Goal: Check status: Check status

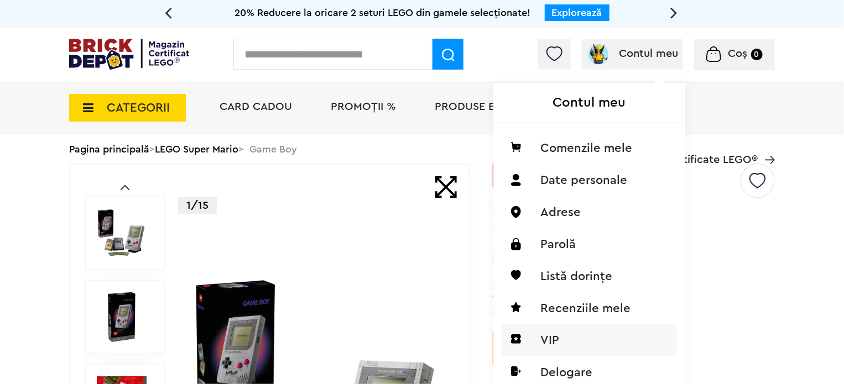
scroll to position [111, 0]
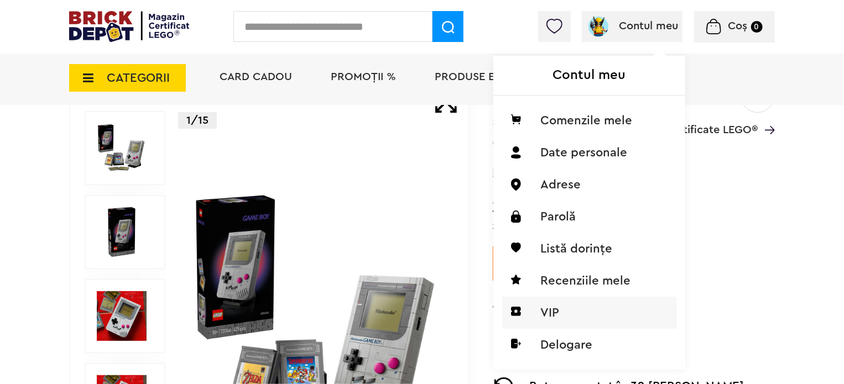
click at [551, 315] on li "VIP" at bounding box center [589, 313] width 175 height 32
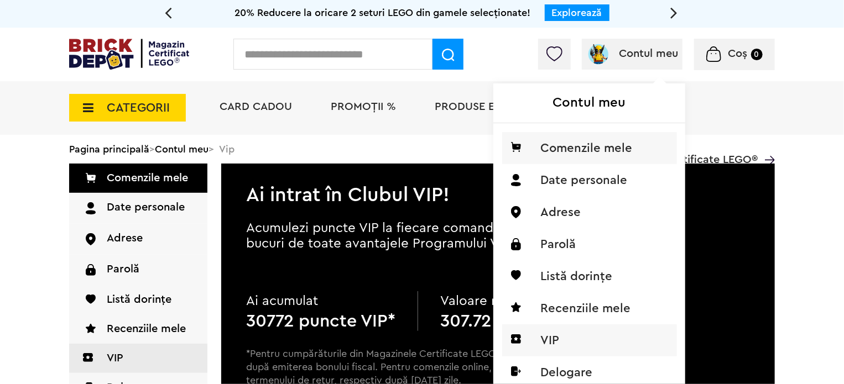
click at [570, 154] on li "Comenzile mele" at bounding box center [589, 148] width 175 height 32
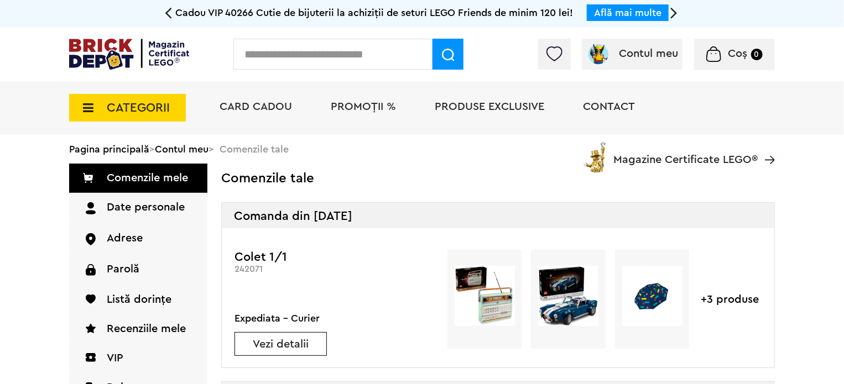
click at [555, 237] on div "Colet 1/1 242071 Expediata - Curier Vezi detalii +3 produse" at bounding box center [498, 297] width 552 height 139
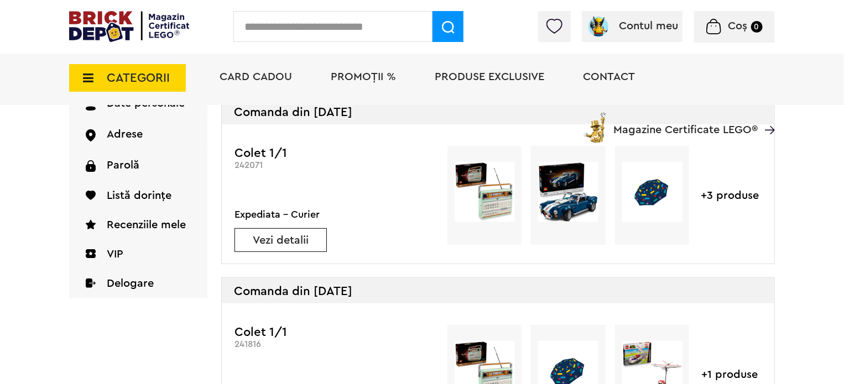
scroll to position [111, 0]
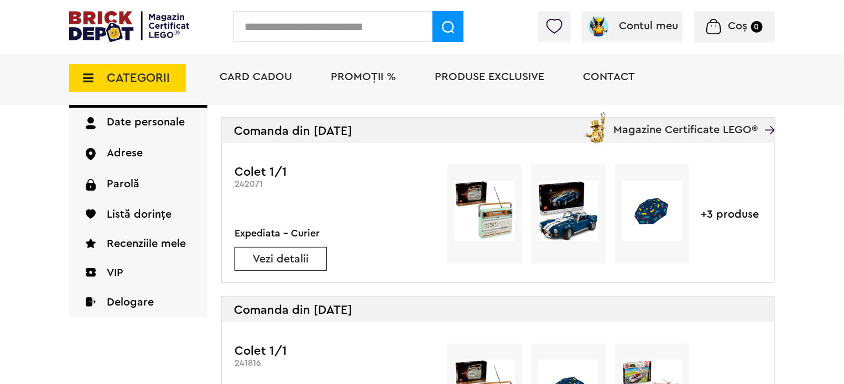
click at [288, 260] on link "Vezi detalii" at bounding box center [280, 259] width 91 height 11
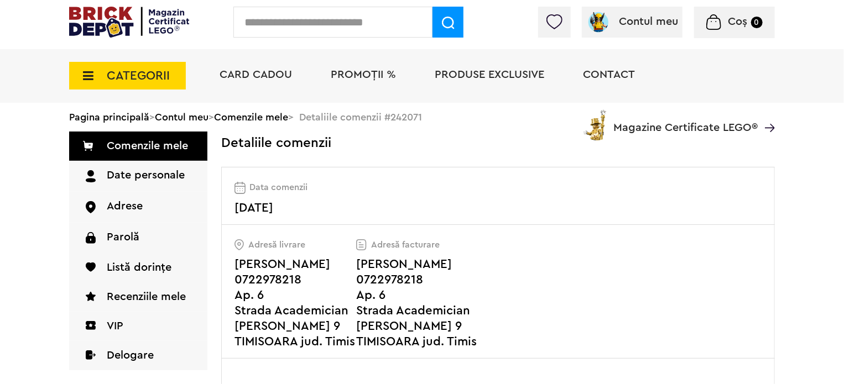
scroll to position [166, 0]
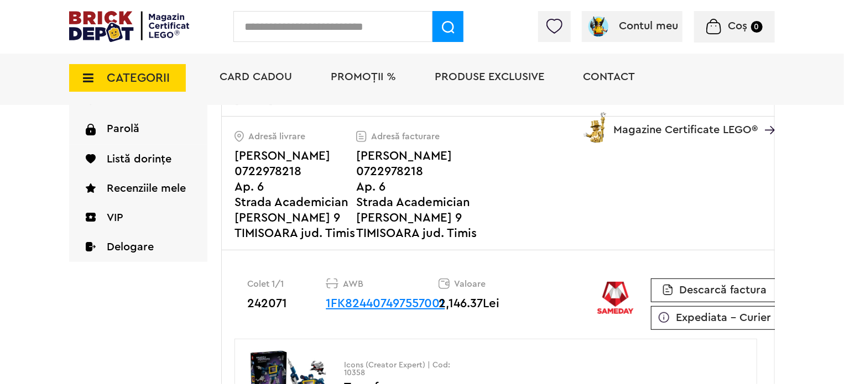
click at [380, 302] on link "1FK824407497557001" at bounding box center [385, 303] width 119 height 12
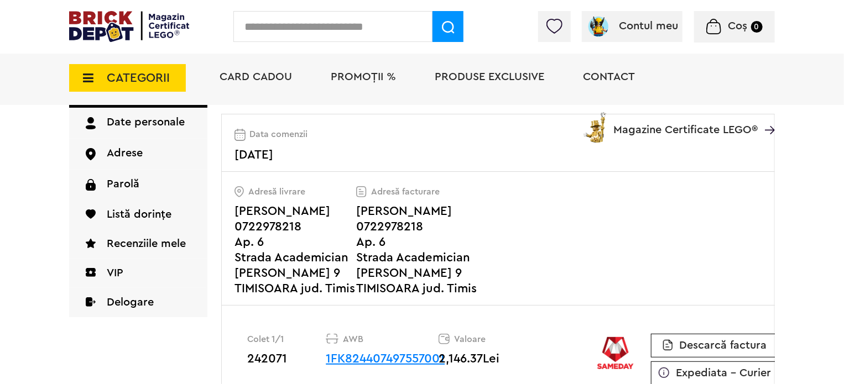
scroll to position [0, 0]
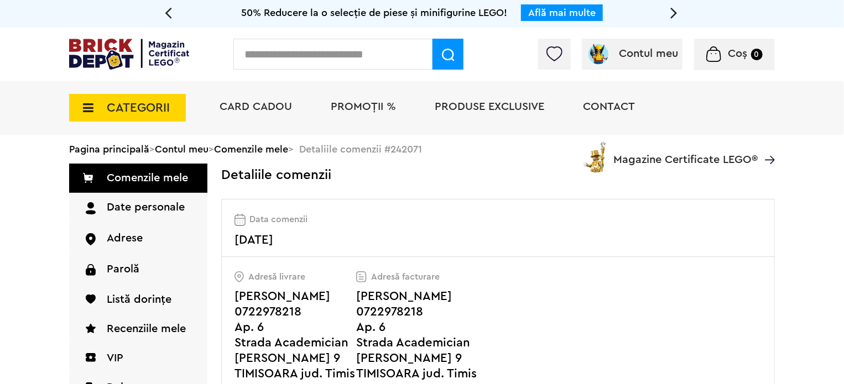
click at [555, 56] on img at bounding box center [553, 53] width 15 height 15
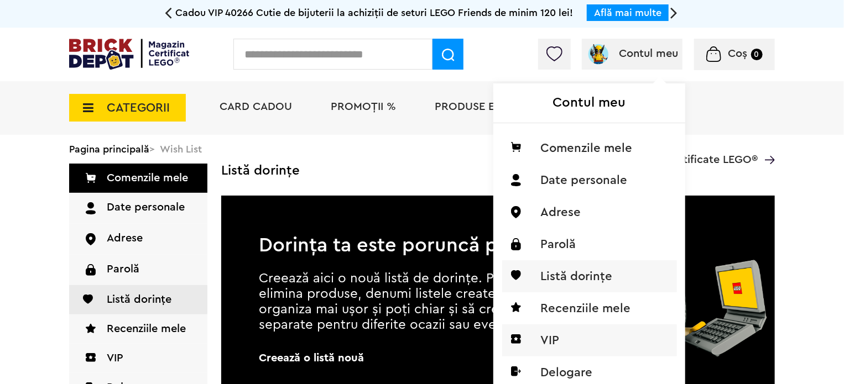
click at [542, 341] on li "VIP" at bounding box center [589, 341] width 175 height 32
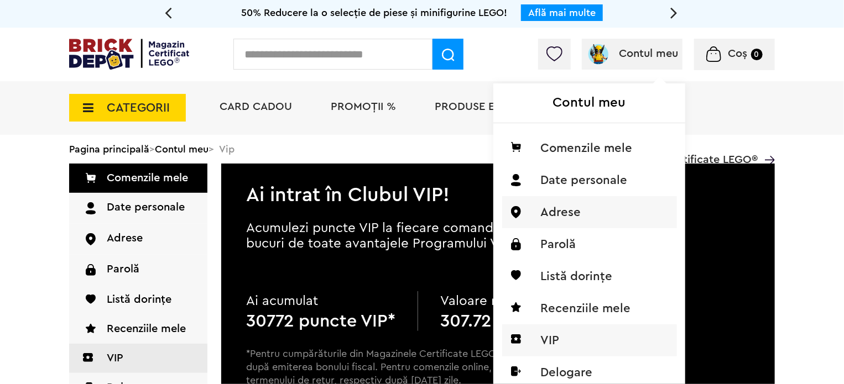
scroll to position [55, 0]
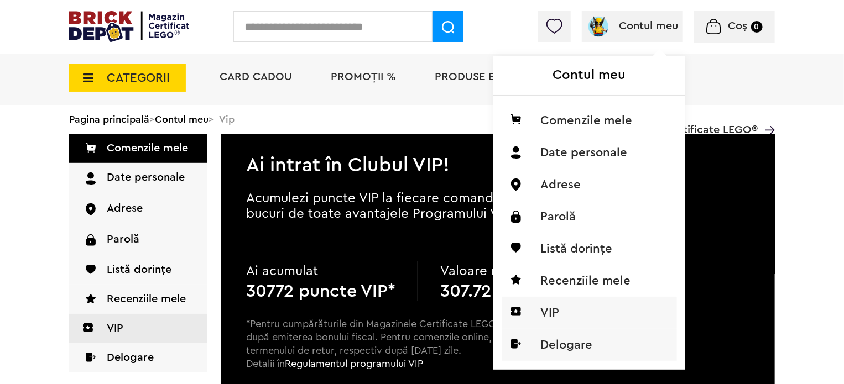
click at [555, 344] on li "Delogare" at bounding box center [589, 345] width 175 height 32
